Goal: Navigation & Orientation: Find specific page/section

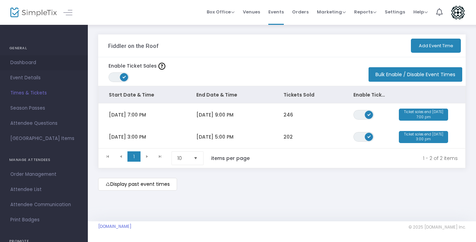
click at [29, 65] on span "Dashboard" at bounding box center [43, 62] width 67 height 9
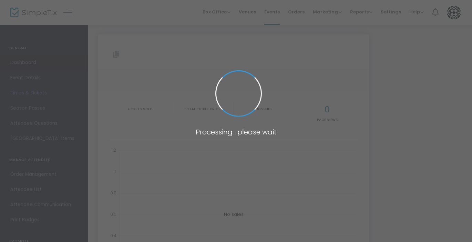
type input "https://www.simpletix.com/e/fiddler-on-the-roof-tickets-213266"
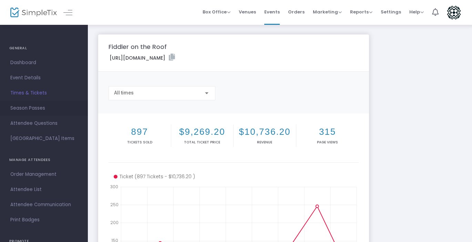
click at [38, 109] on span "Season Passes" at bounding box center [43, 108] width 67 height 9
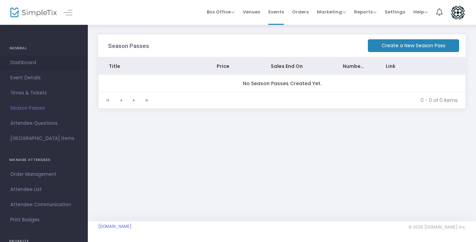
click at [29, 59] on span "Dashboard" at bounding box center [43, 62] width 67 height 9
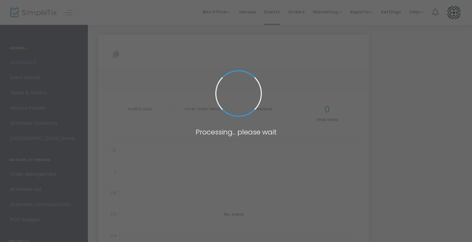
type input "https://www.simpletix.com/e/fiddler-on-the-roof-tickets-213266"
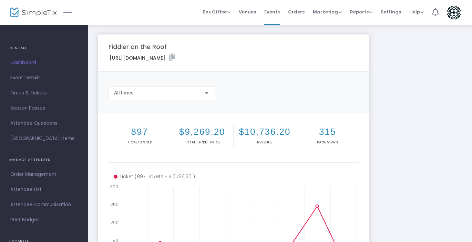
click at [19, 52] on h4 "GENERAL" at bounding box center [43, 48] width 69 height 14
click at [18, 49] on h4 "GENERAL" at bounding box center [43, 48] width 69 height 14
click at [38, 13] on img at bounding box center [33, 13] width 47 height 10
